Goal: Transaction & Acquisition: Purchase product/service

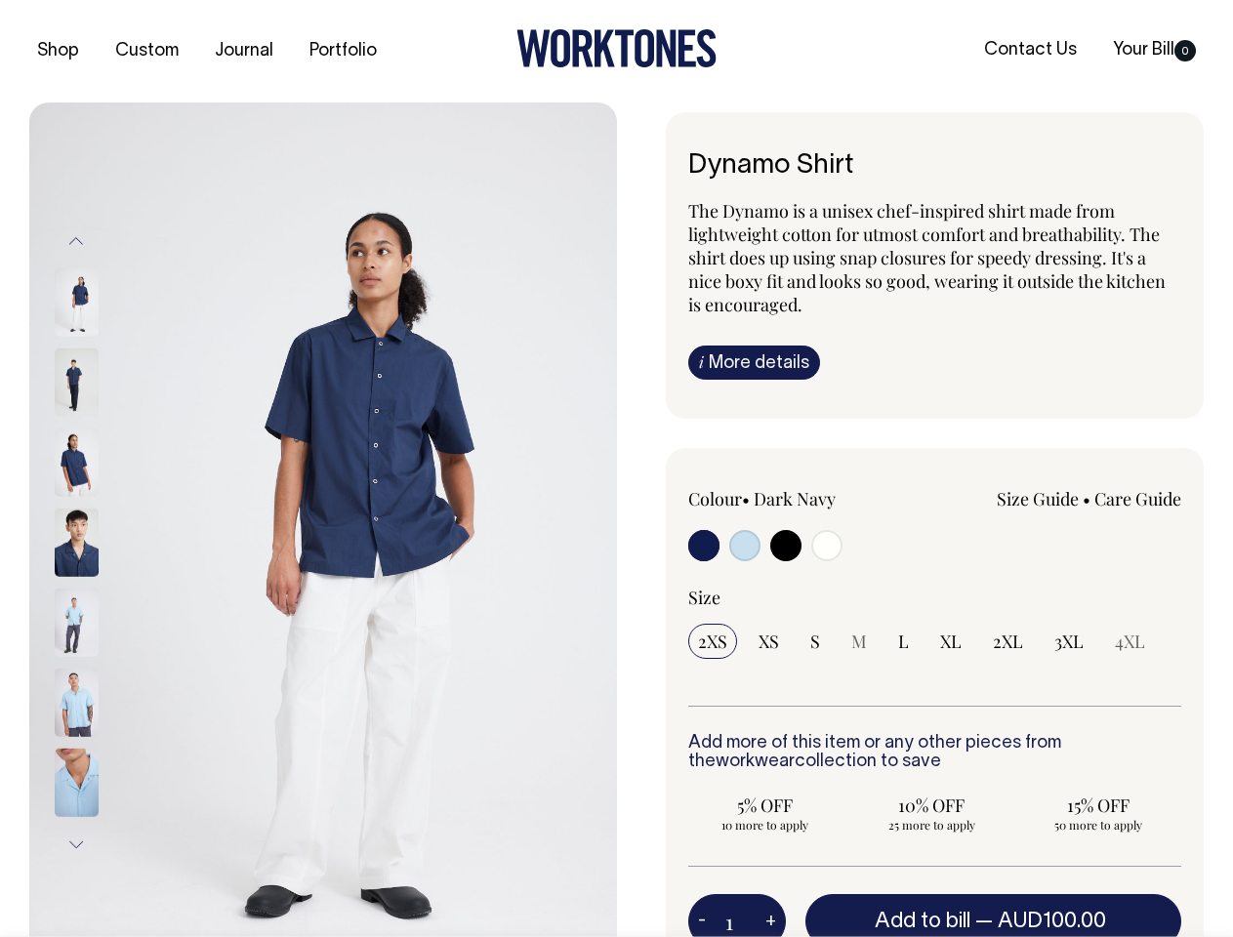
click at [323, 519] on img at bounding box center [323, 542] width 588 height 880
click at [102, 542] on div at bounding box center [103, 543] width 98 height 80
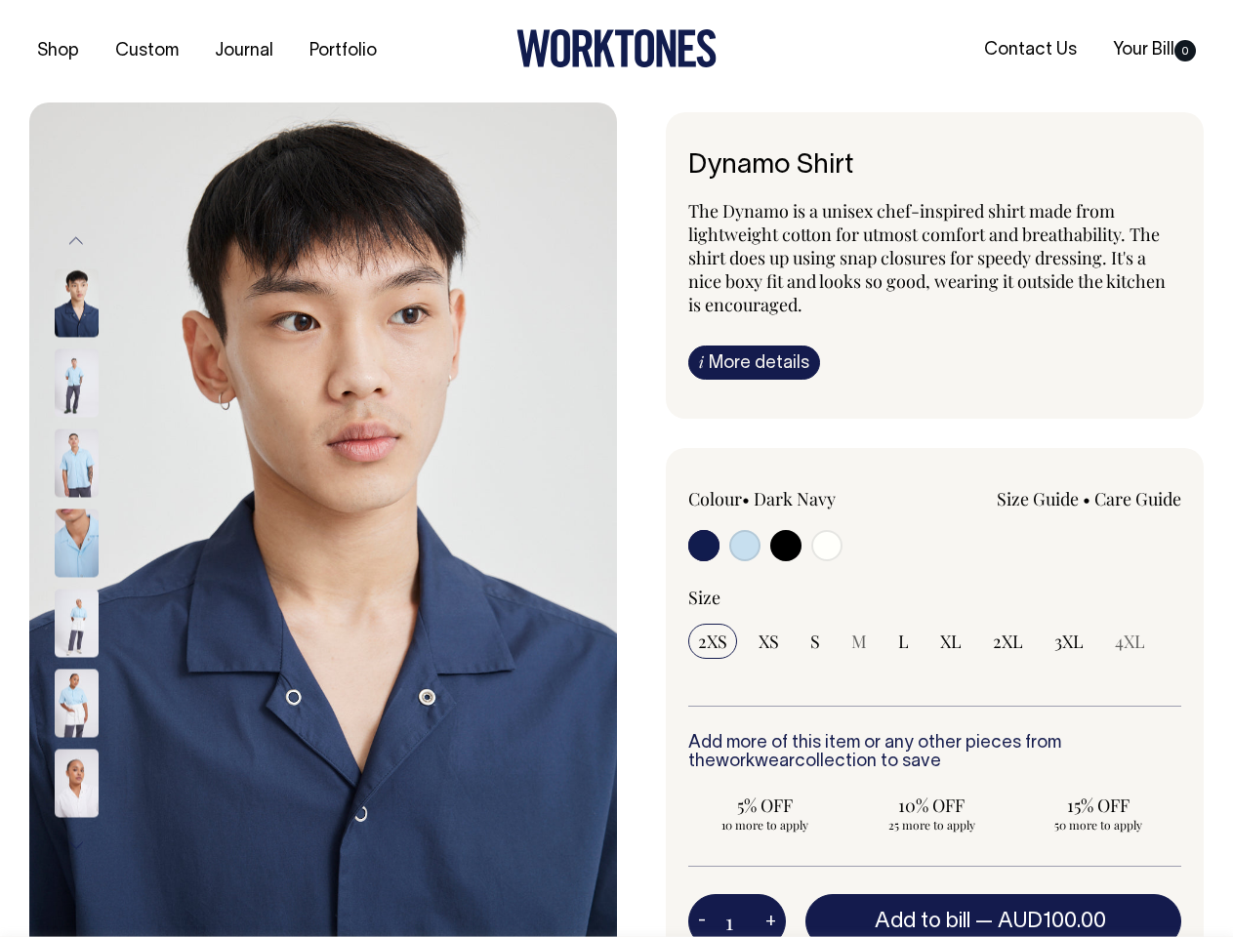
click at [76, 240] on button "Previous" at bounding box center [75, 242] width 29 height 44
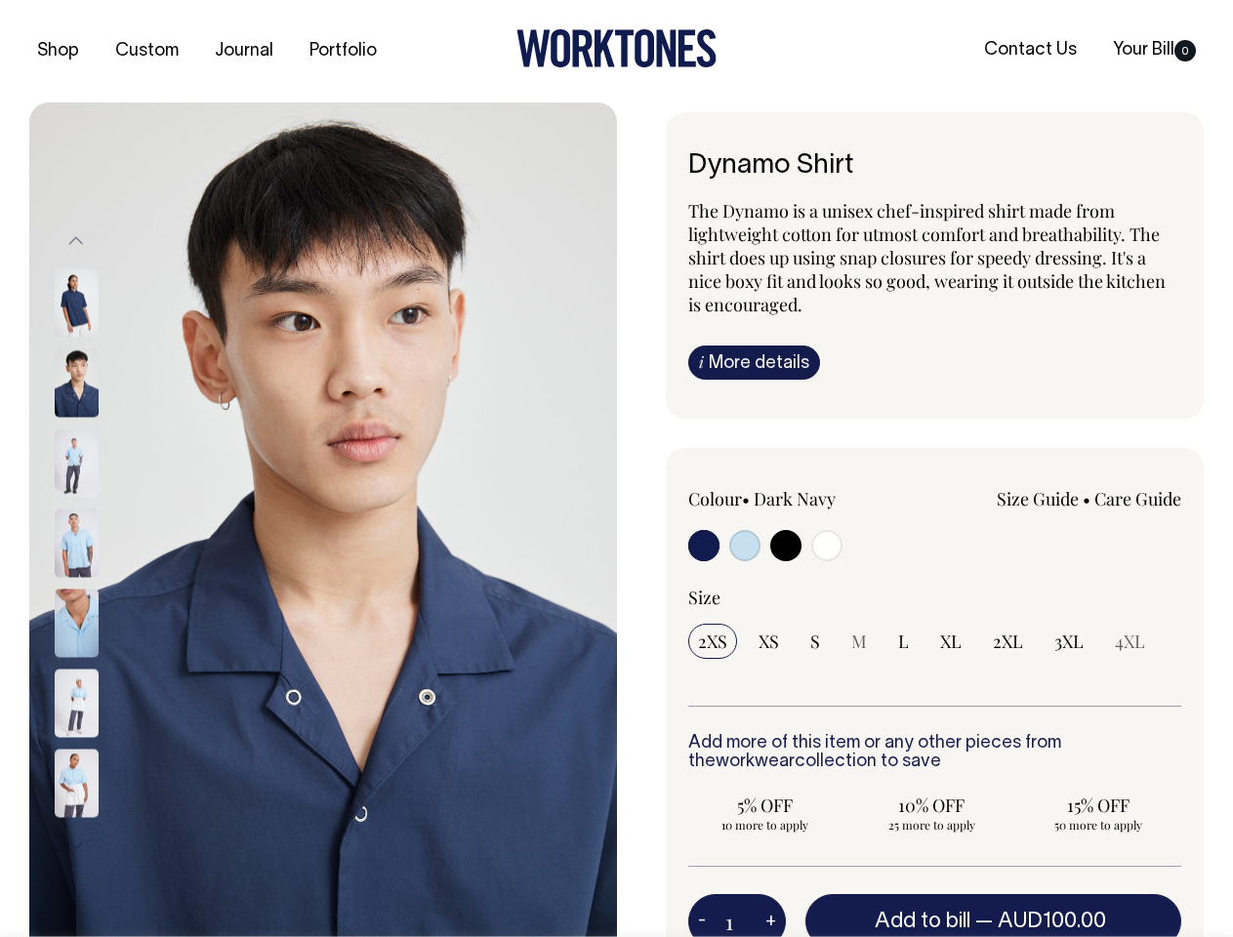
click at [102, 583] on div at bounding box center [103, 623] width 98 height 80
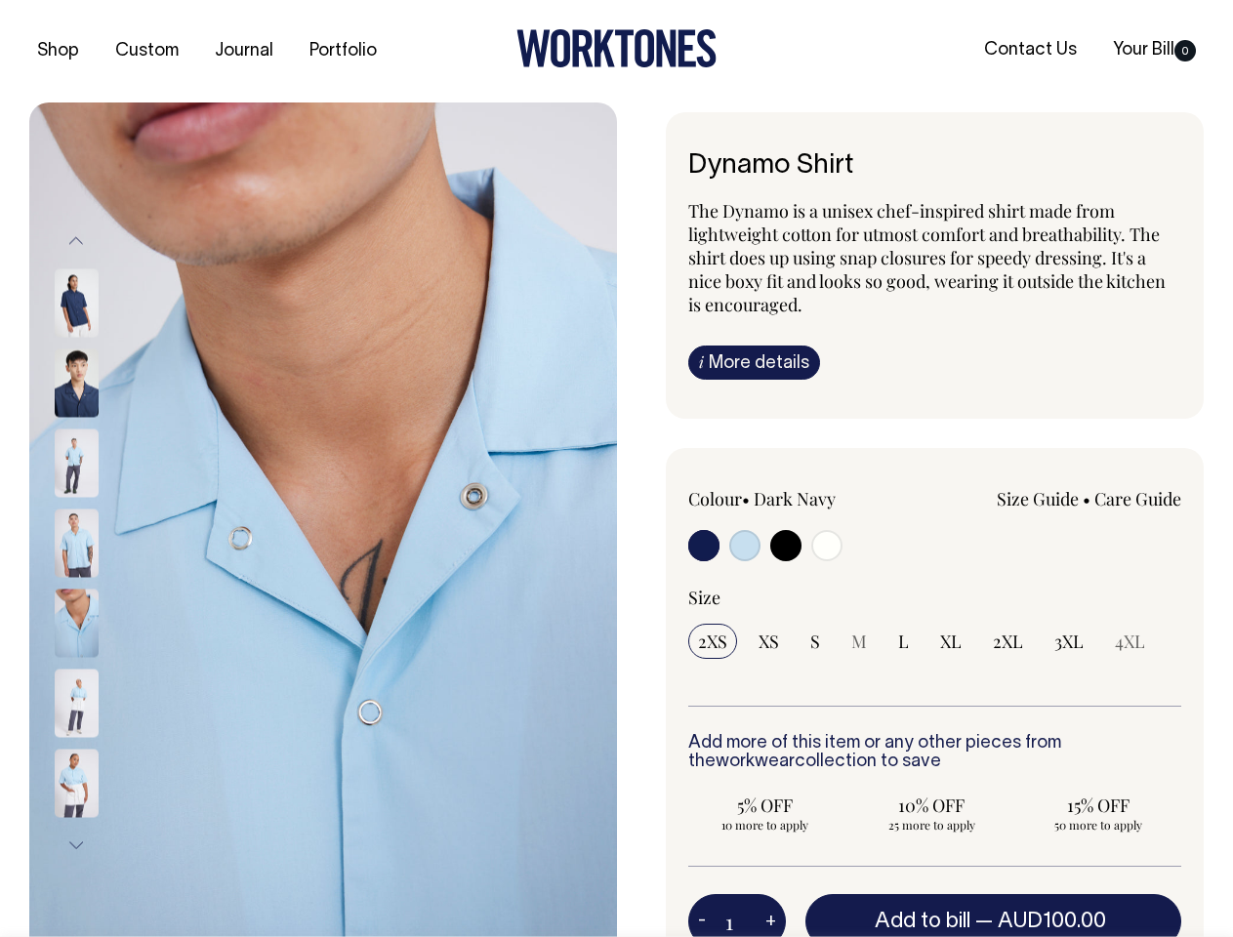
click at [76, 844] on button "Next" at bounding box center [75, 845] width 29 height 44
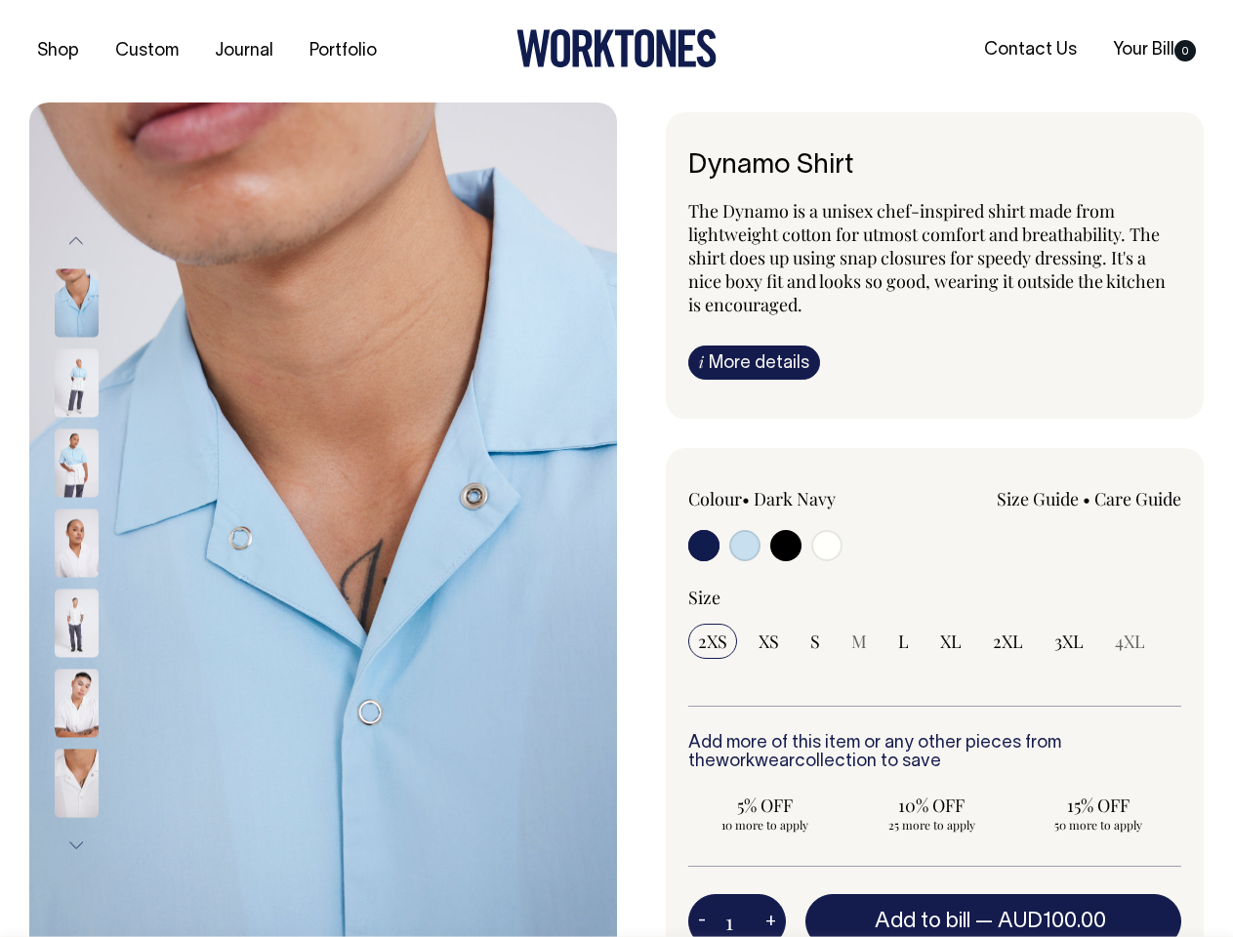
click at [702, 919] on button "-" at bounding box center [701, 921] width 27 height 39
click at [770, 919] on button "+" at bounding box center [771, 921] width 30 height 39
type input "2"
click at [994, 915] on span "— AUD100.00" at bounding box center [1043, 922] width 136 height 20
